Goal: Task Accomplishment & Management: Manage account settings

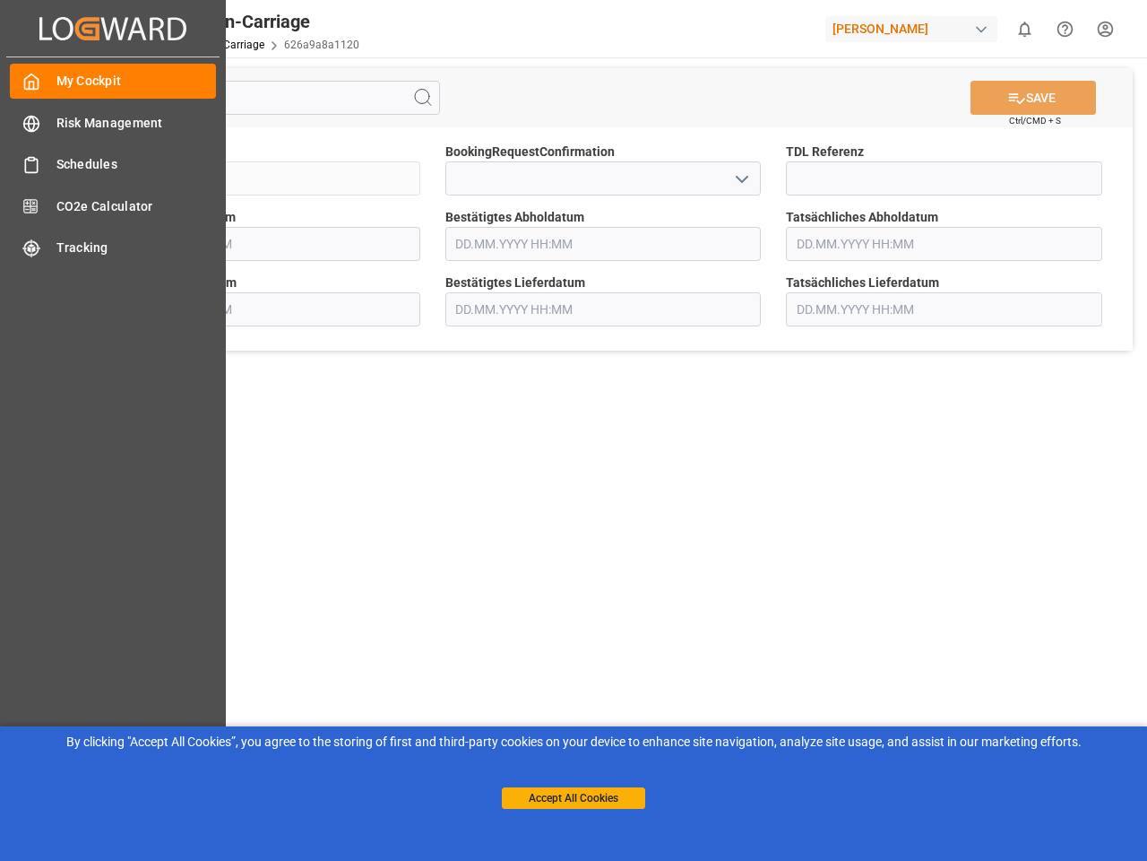
type input "[DATE] 00:00"
click at [574, 430] on main "SAVE Ctrl/CMD + S Sendung QKA25-011425 BookingRequestConfirmation TDL Referenz …" at bounding box center [603, 453] width 1081 height 793
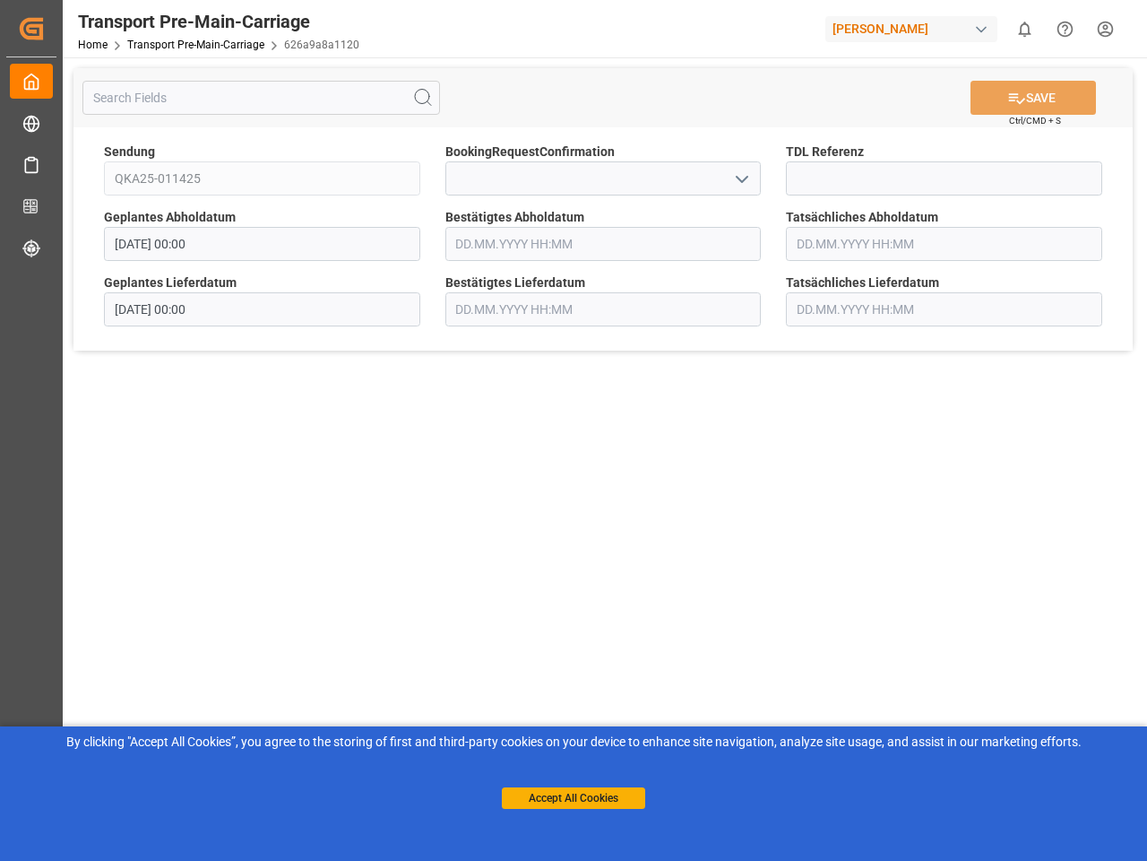
click at [45, 28] on icon "Created by potrace 1.15, written by [PERSON_NAME] [DATE]-[DATE]" at bounding box center [31, 28] width 27 height 29
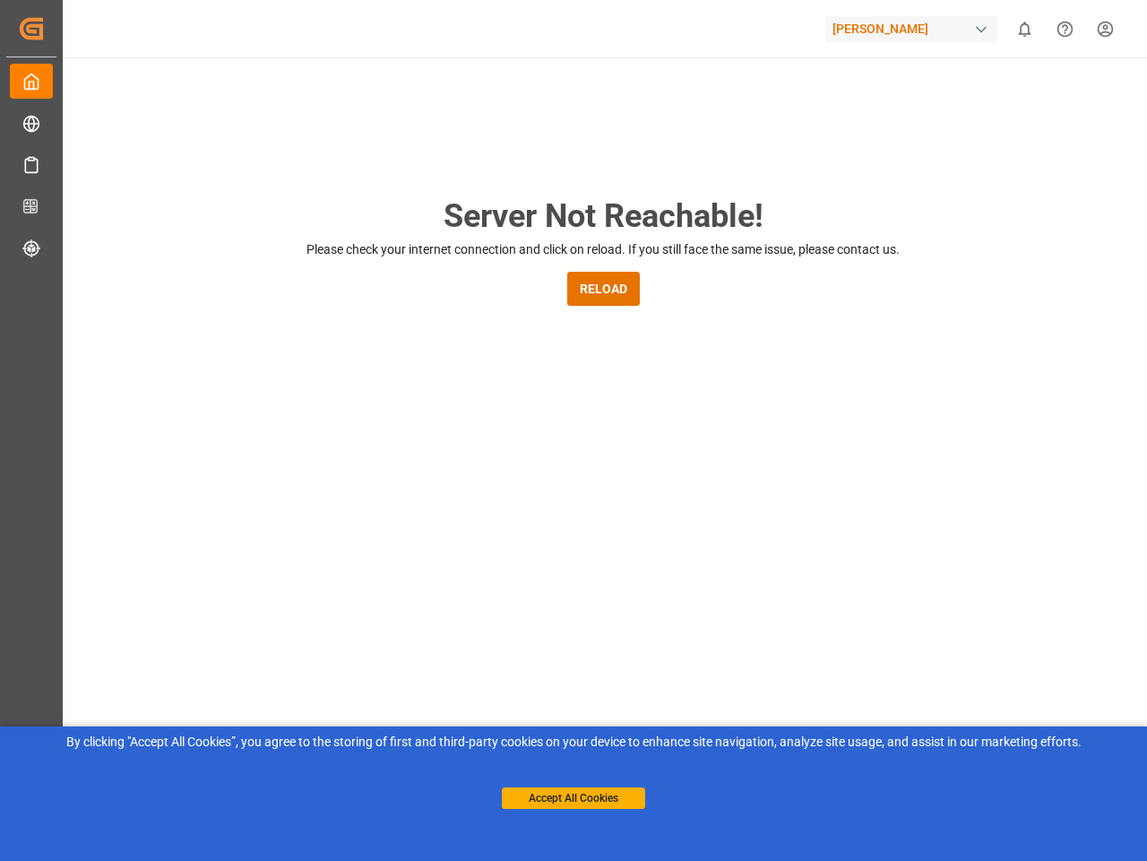
click at [915, 29] on div "[PERSON_NAME]" at bounding box center [912, 29] width 172 height 26
click at [1025, 29] on html "Created by potrace 1.15, written by [PERSON_NAME] [DATE]-[DATE] Created by potr…" at bounding box center [573, 430] width 1147 height 861
click at [1065, 29] on icon "Help Center" at bounding box center [1065, 29] width 19 height 19
click at [423, 98] on div "Server Not Reachable! Please check your internet connection and click on reload…" at bounding box center [603, 686] width 1088 height 1258
click at [1034, 98] on div "Server Not Reachable! Please check your internet connection and click on reload…" at bounding box center [603, 686] width 1088 height 1258
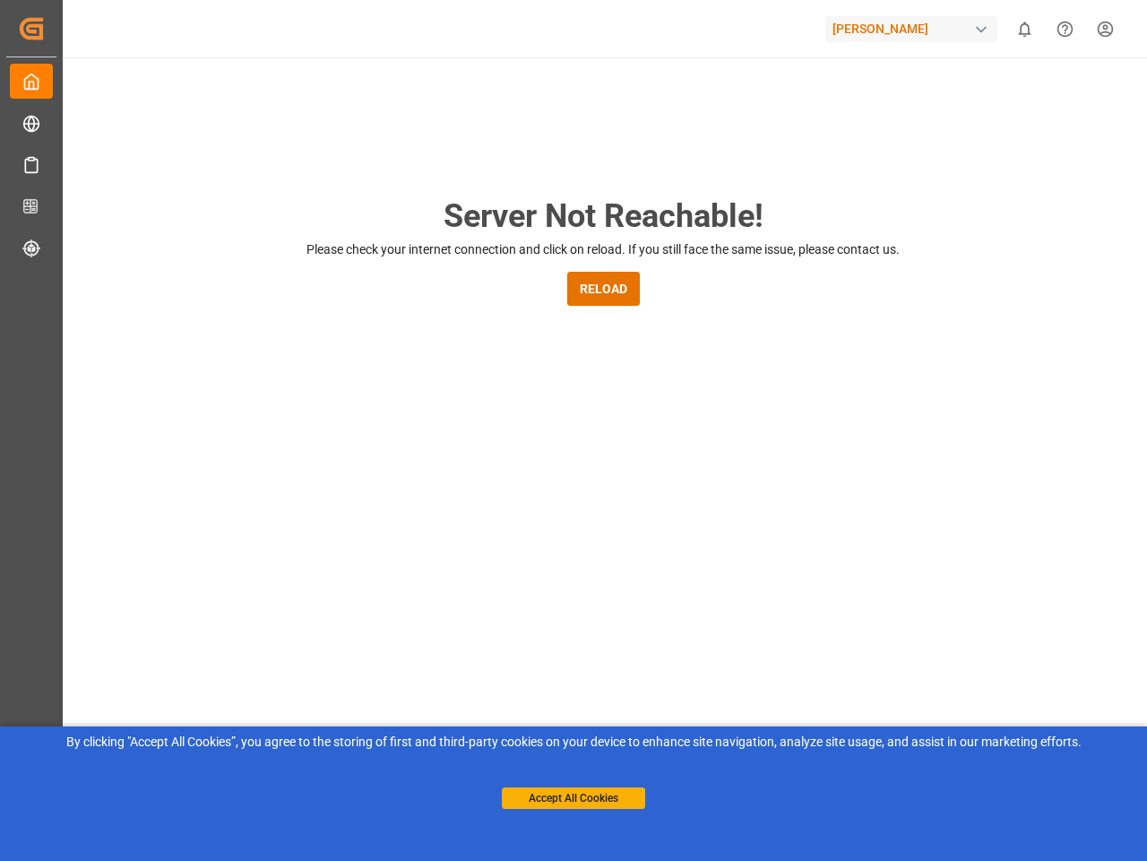
click at [741, 178] on div "Server Not Reachable! Please check your internet connection and click on reload…" at bounding box center [603, 686] width 1088 height 1258
click at [574, 798] on button "Accept All Cookies" at bounding box center [573, 798] width 143 height 22
